Goal: Task Accomplishment & Management: Manage account settings

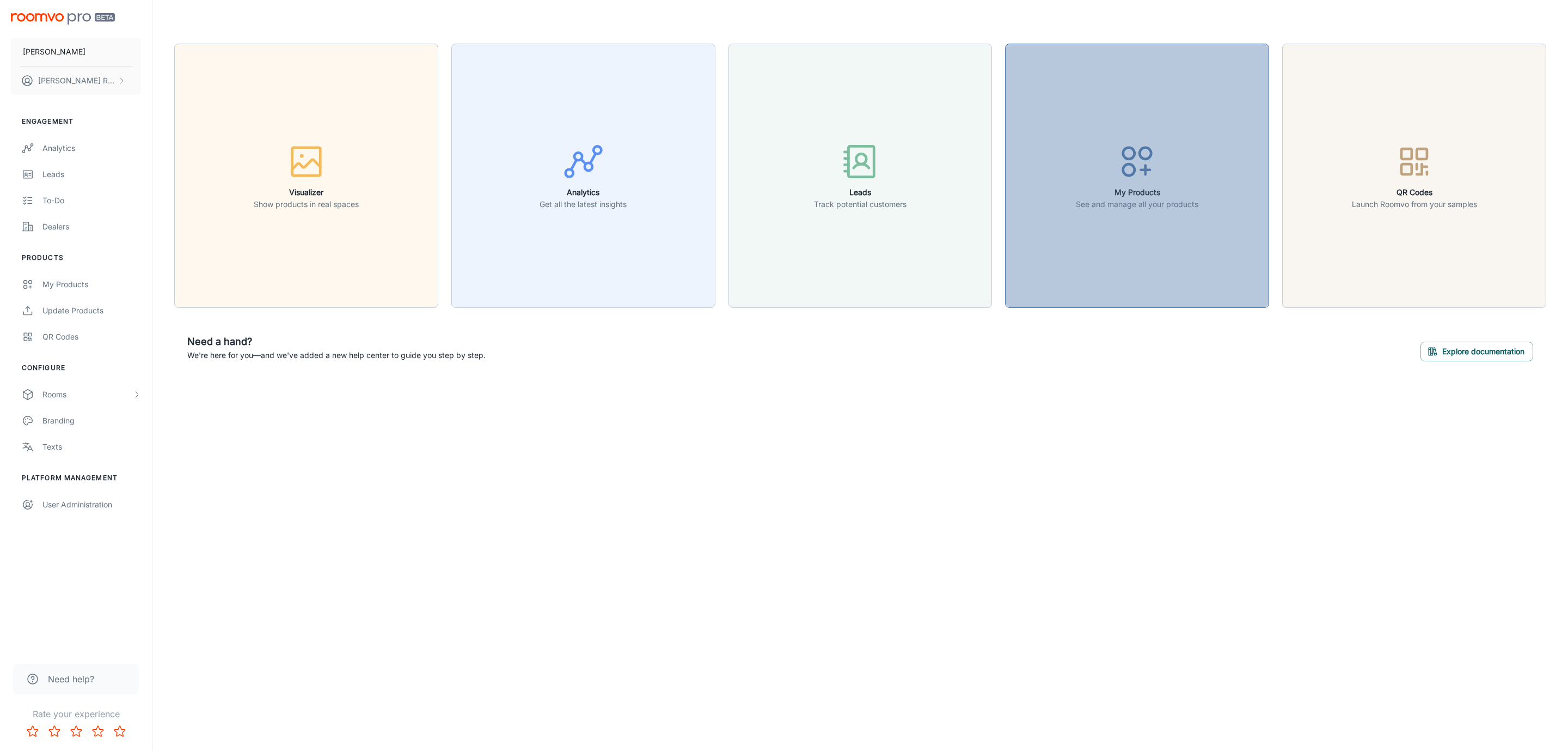
click at [1101, 189] on h6 "My Products" at bounding box center [1137, 192] width 122 height 12
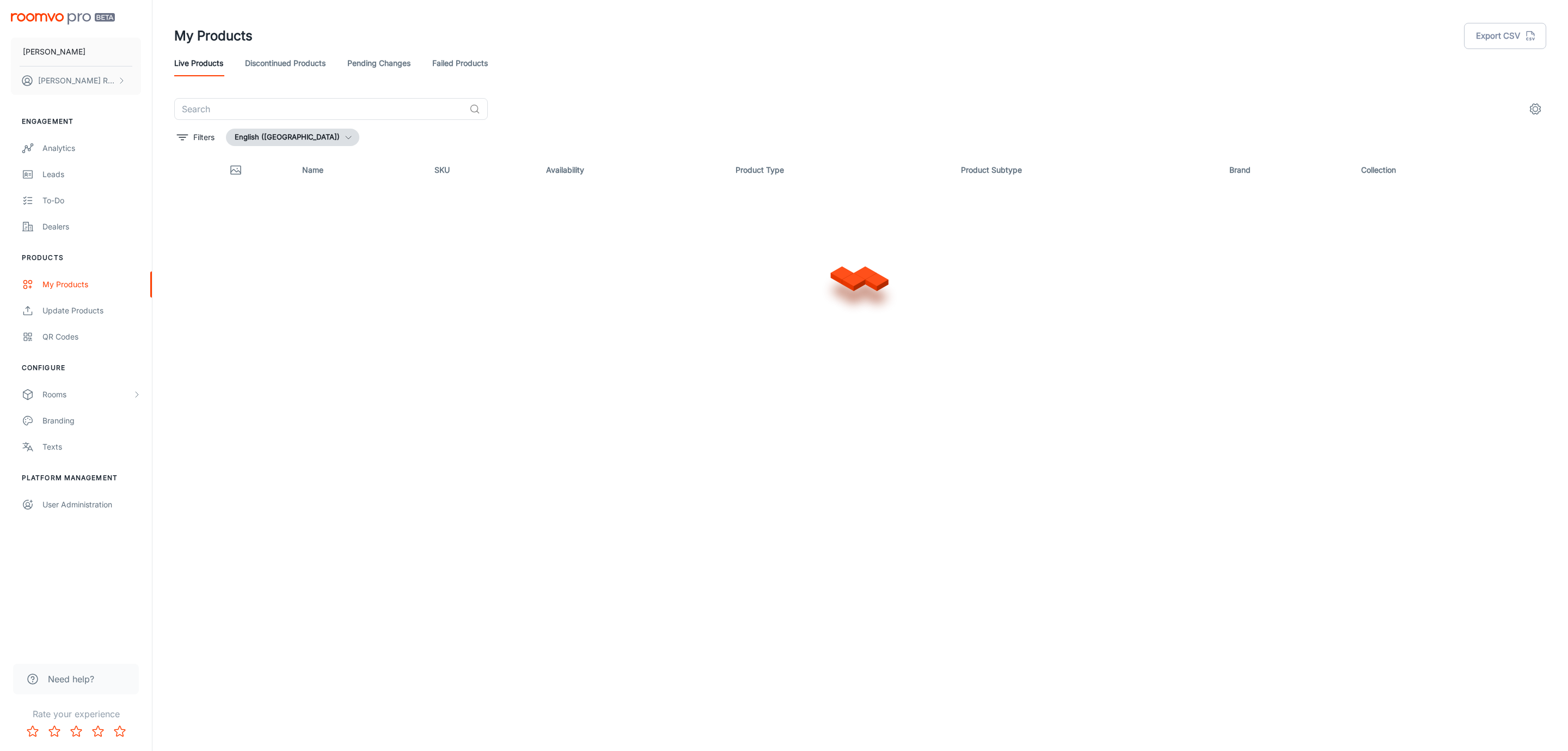
click at [456, 65] on link "Failed Products" at bounding box center [460, 63] width 56 height 26
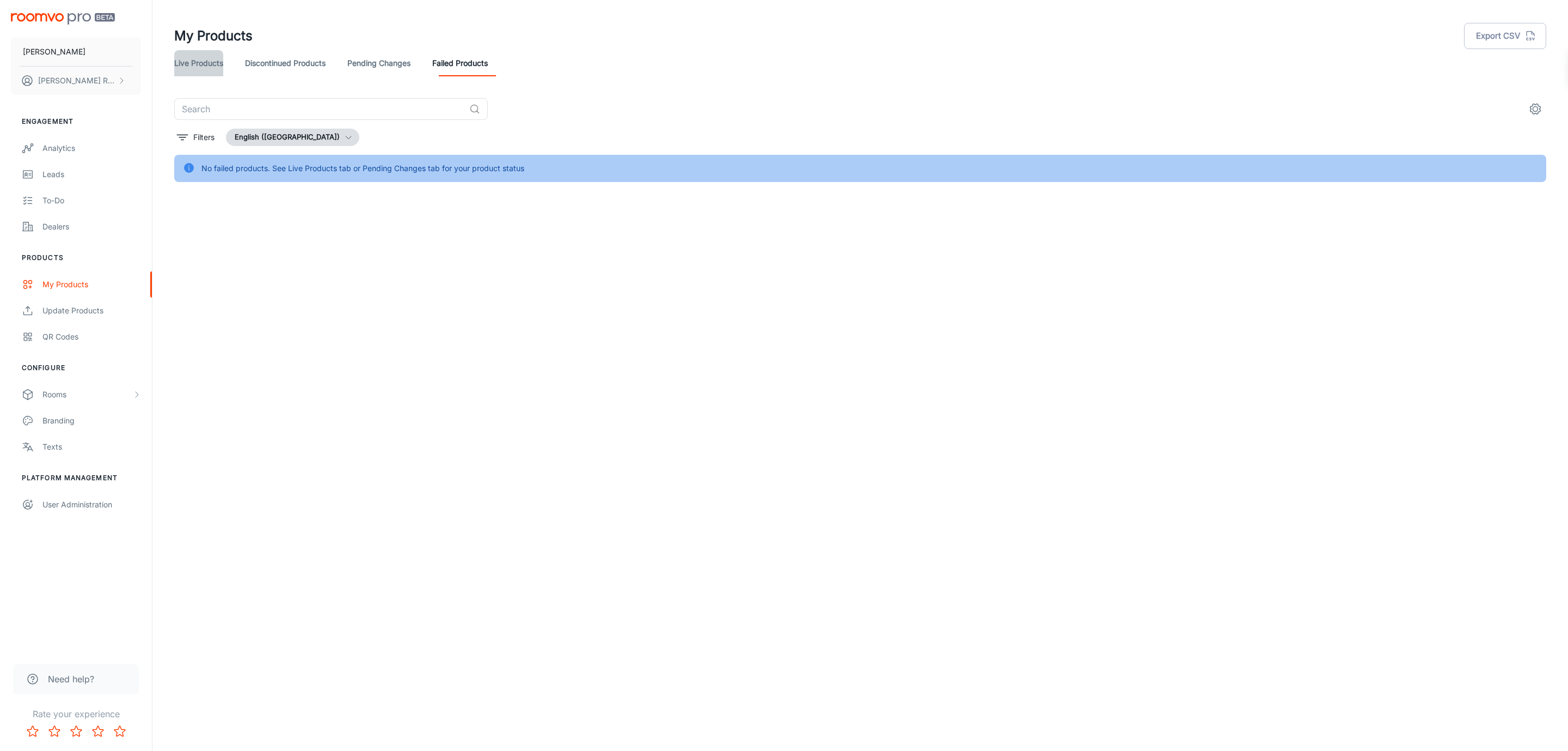
click at [177, 65] on link "Live Products" at bounding box center [199, 63] width 49 height 26
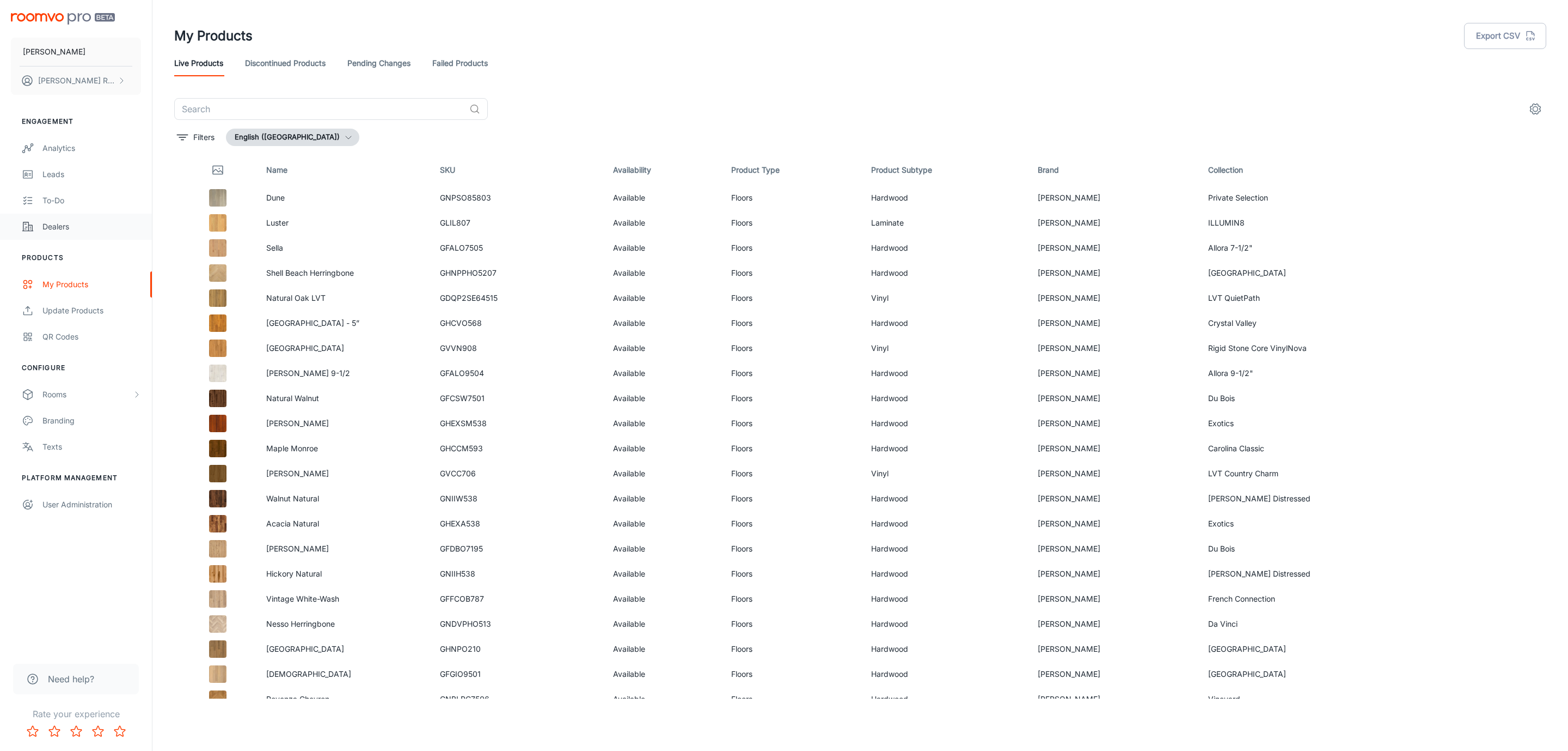
click at [81, 223] on div "Dealers" at bounding box center [91, 226] width 99 height 12
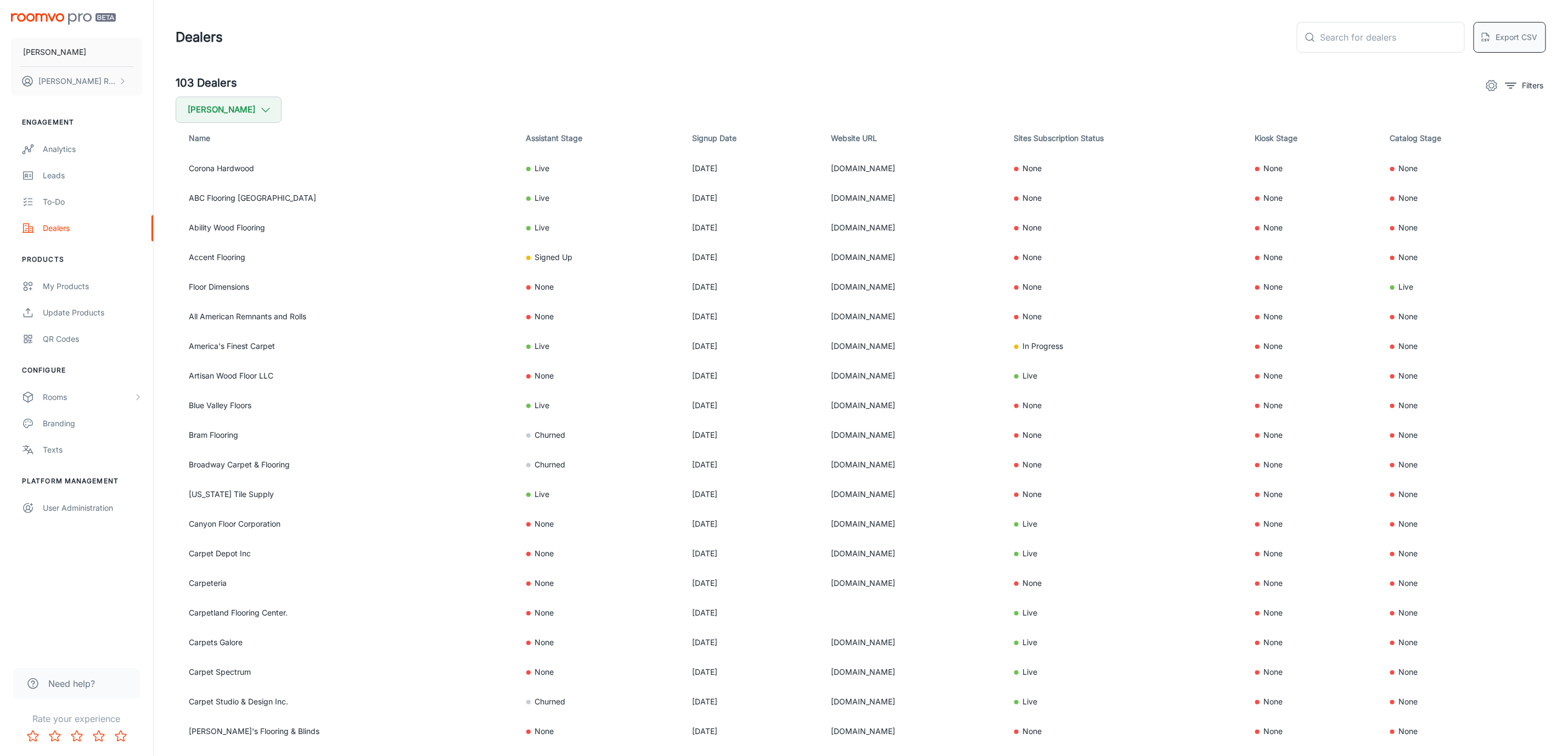
click at [1530, 49] on button "Export CSV" at bounding box center [1509, 37] width 72 height 31
click at [1498, 87] on button "settings" at bounding box center [1491, 85] width 22 height 22
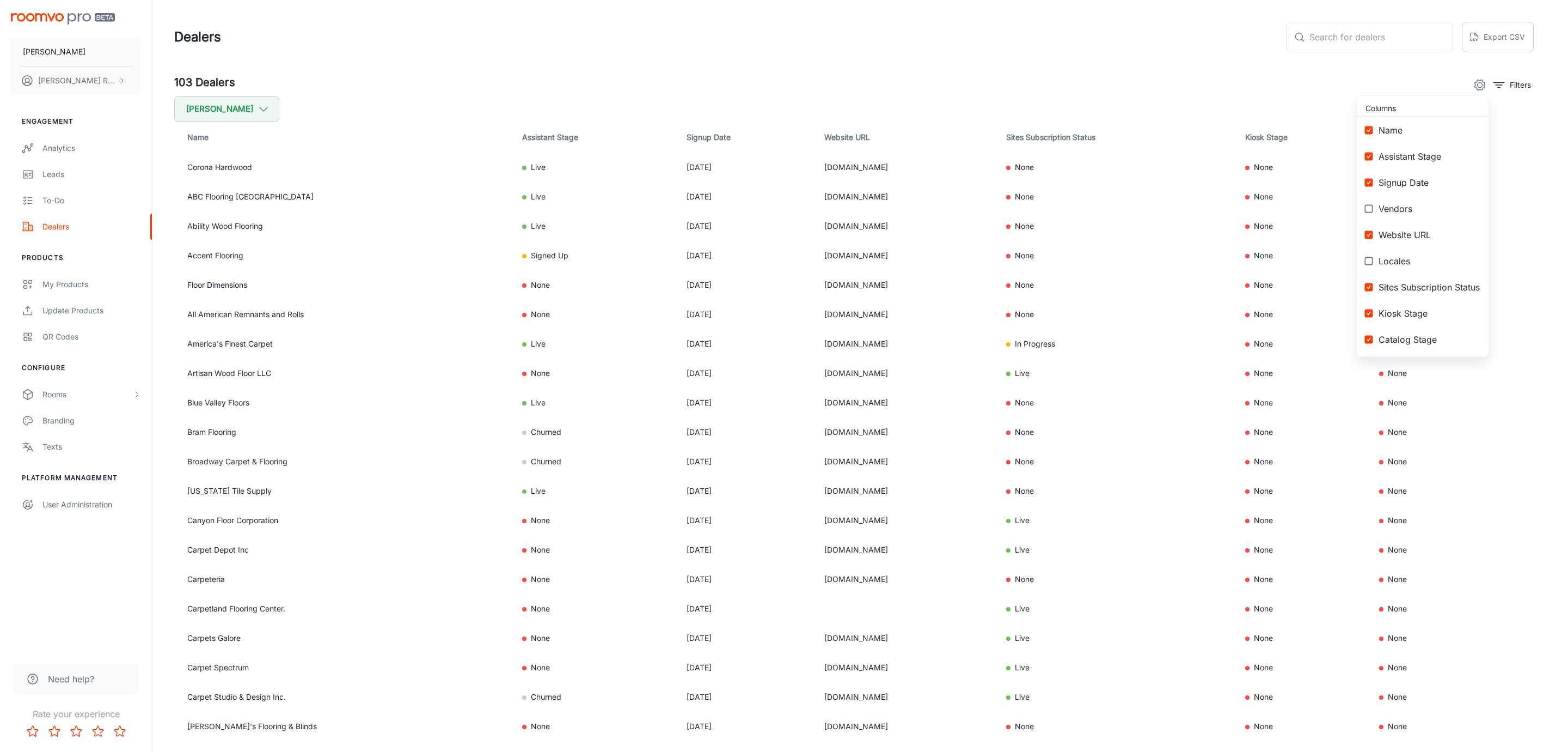
click at [1183, 31] on div at bounding box center [784, 376] width 1568 height 751
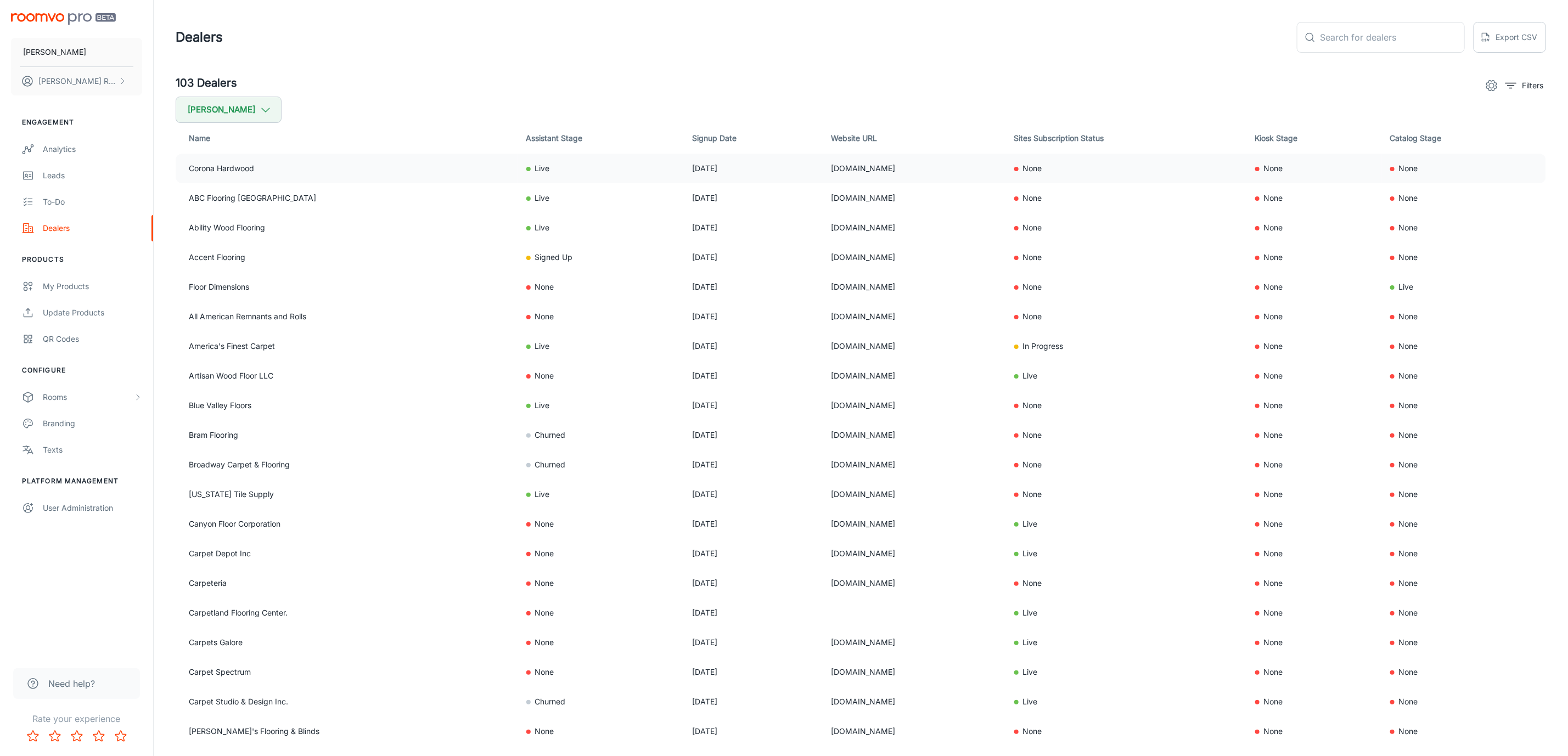
click at [203, 168] on td "Corona Hardwood" at bounding box center [346, 169] width 342 height 30
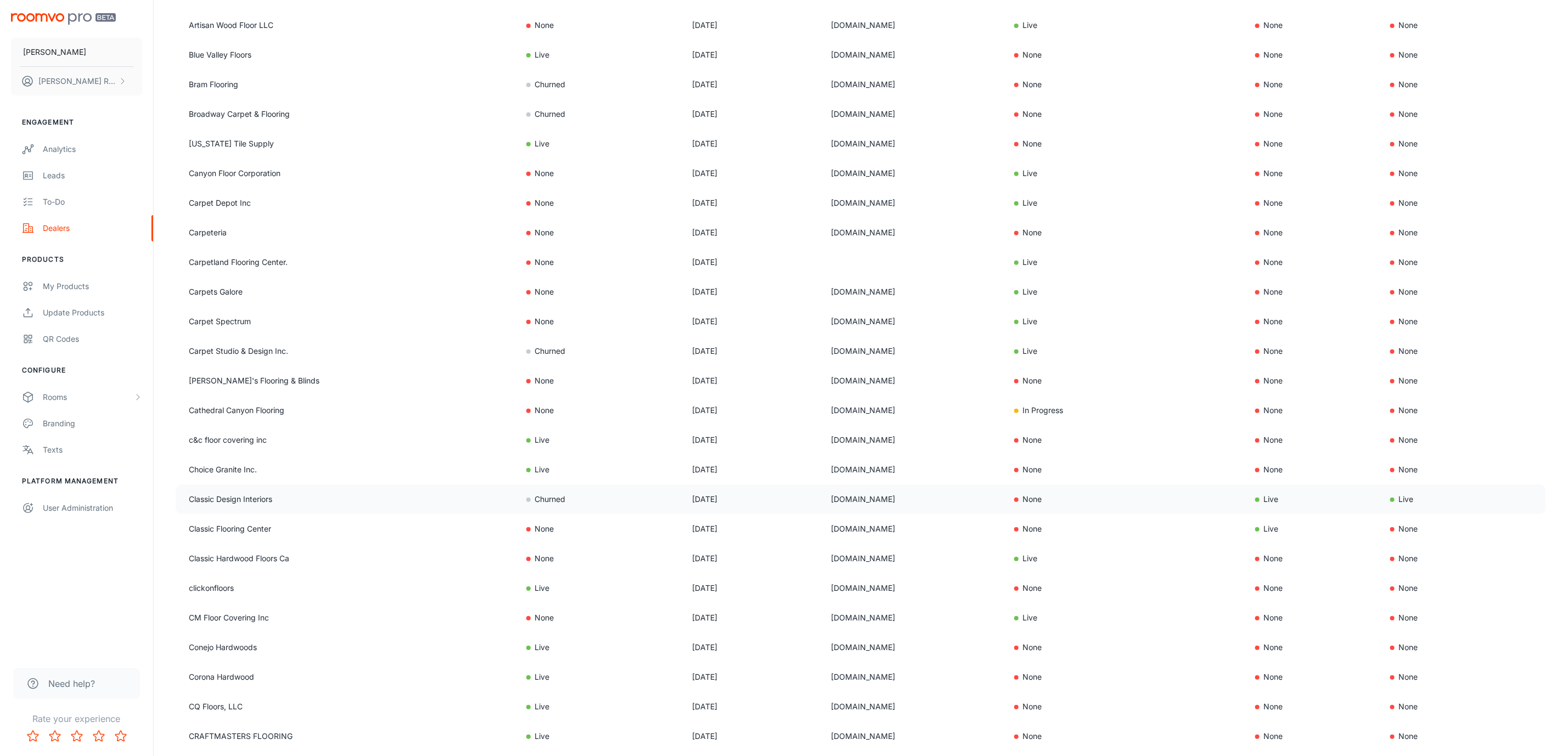
scroll to position [424, 0]
